Goal: Understand process/instructions: Learn how to perform a task or action

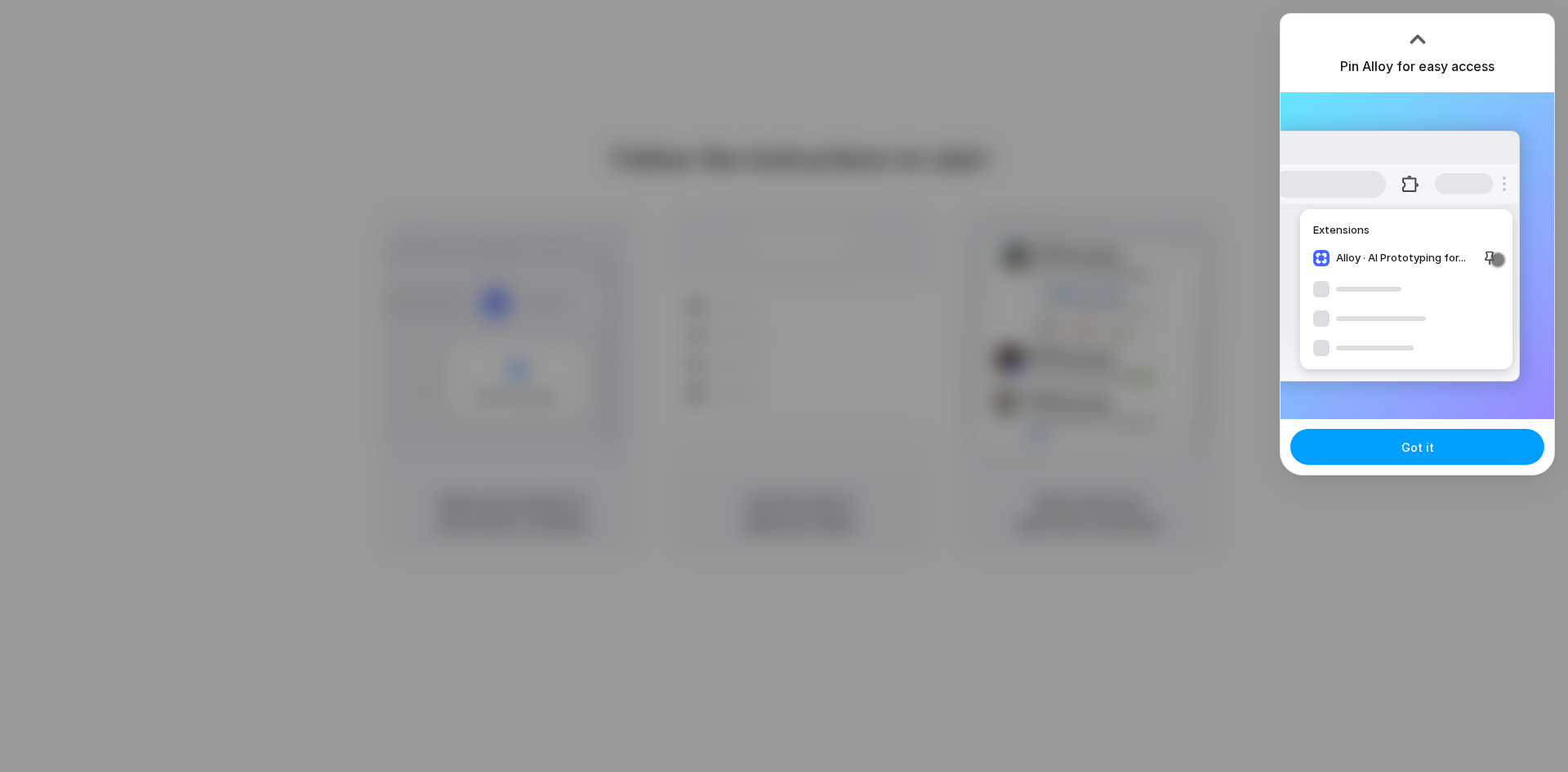
click at [1426, 448] on span "Got it" at bounding box center [1417, 446] width 32 height 17
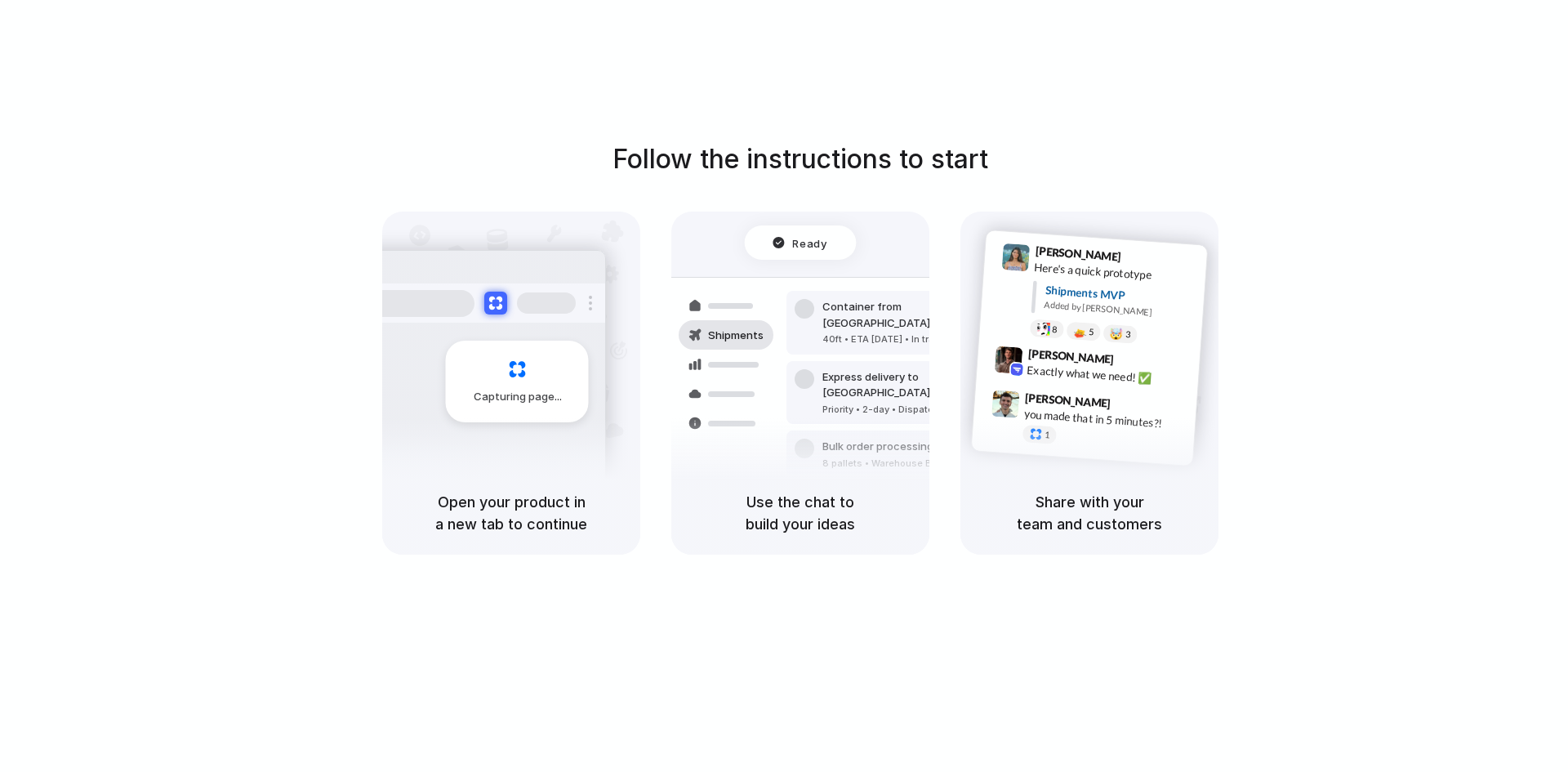
click at [1181, 69] on div "Follow the instructions to start Capturing page Open your product in a new tab …" at bounding box center [800, 402] width 1600 height 804
